Goal: Information Seeking & Learning: Learn about a topic

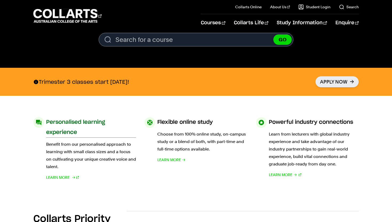
scroll to position [144, 0]
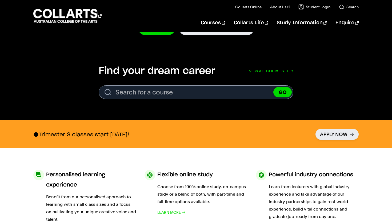
click at [119, 99] on section "Find your dream career View all courses Search. Search for a course GO View all…" at bounding box center [196, 84] width 392 height 72
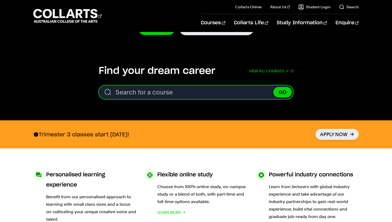
click at [119, 98] on input "Search for a course" at bounding box center [196, 92] width 195 height 14
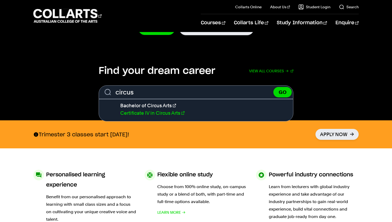
click at [154, 113] on link "Certificate IV in Circus Arts" at bounding box center [152, 113] width 64 height 6
type input "Certificate IV in Circus Arts"
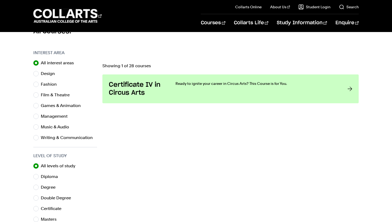
scroll to position [155, 0]
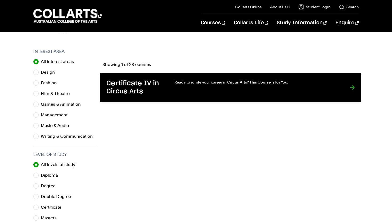
click at [170, 87] on link "Certificate IV in Circus Arts Ready to ignite your career in Circus Arts? This …" at bounding box center [230, 87] width 261 height 29
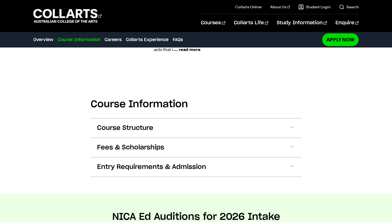
scroll to position [650, 0]
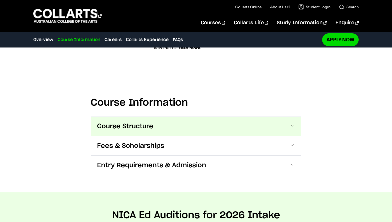
click at [199, 129] on button "Course Structure" at bounding box center [196, 126] width 211 height 19
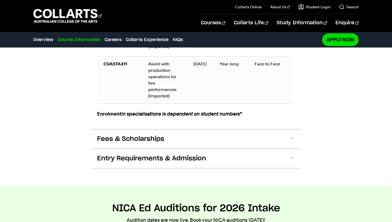
scroll to position [1877, 0]
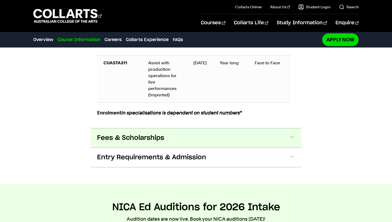
click at [196, 142] on button "Fees & Scholarships" at bounding box center [196, 137] width 211 height 19
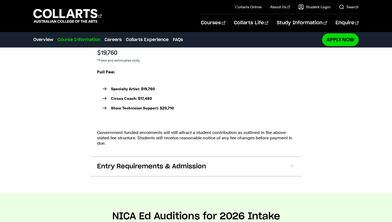
scroll to position [2005, 0]
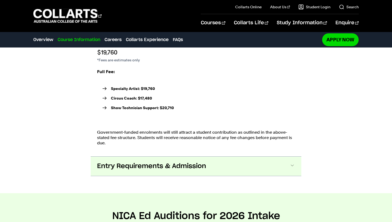
click at [187, 166] on button "Entry Requirements & Admission" at bounding box center [196, 166] width 211 height 19
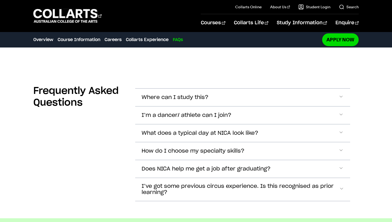
scroll to position [2864, 0]
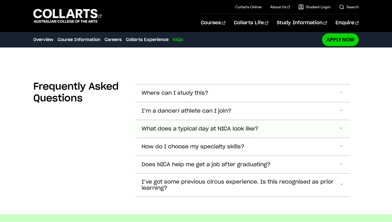
click at [179, 128] on button "What does a typical day at NICA look like?" at bounding box center [242, 129] width 215 height 18
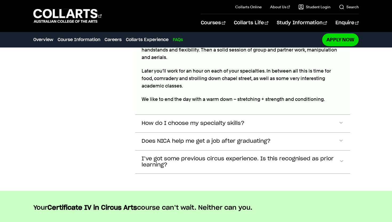
scroll to position [2971, 0]
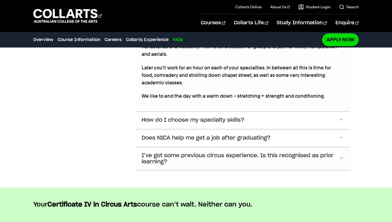
click at [179, 147] on button "I’ve got some previous circus experience. Is this recognised as prior learning?" at bounding box center [242, 158] width 215 height 23
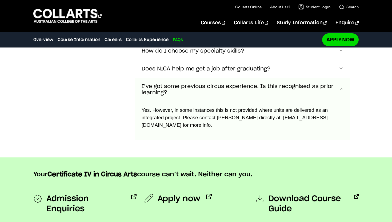
scroll to position [3035, 0]
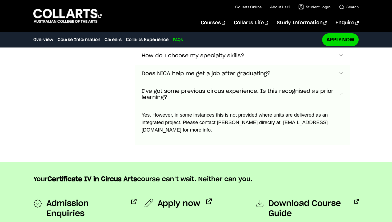
click at [212, 67] on button "Does NICA help me get a job after graduating?" at bounding box center [242, 74] width 215 height 18
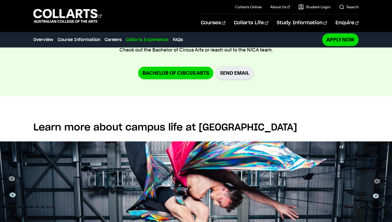
scroll to position [2596, 0]
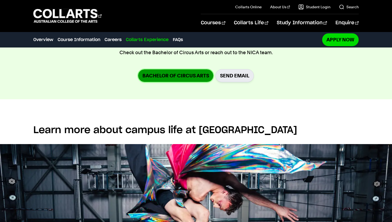
click at [193, 77] on link "Bachelor of Circus Arts" at bounding box center [175, 75] width 75 height 13
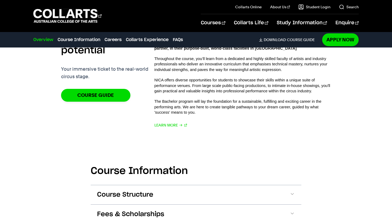
scroll to position [354, 0]
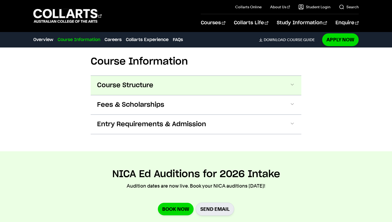
click at [193, 77] on button "Course Structure" at bounding box center [196, 85] width 211 height 19
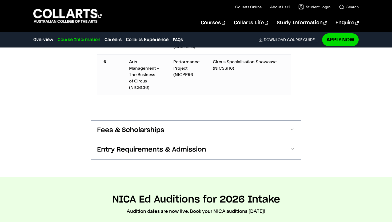
scroll to position [835, 0]
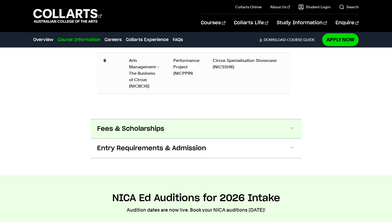
click at [178, 124] on button "Fees & Scholarships" at bounding box center [196, 128] width 211 height 19
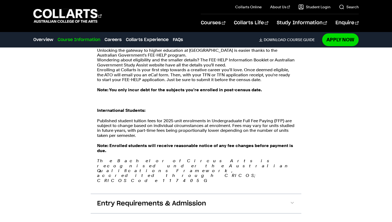
scroll to position [998, 0]
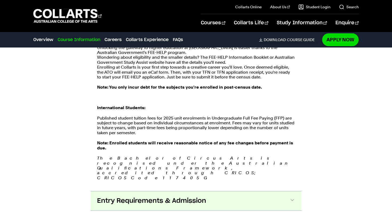
click at [202, 197] on span "Entry Requirements & Admission" at bounding box center [151, 201] width 109 height 9
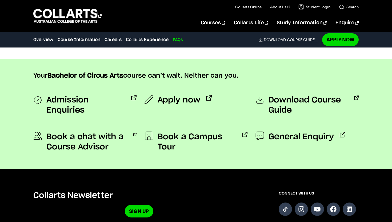
scroll to position [2044, 0]
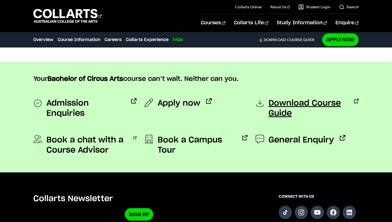
click at [279, 98] on span "Download Course Guide" at bounding box center [309, 108] width 80 height 20
